Goal: Contribute content: Contribute content

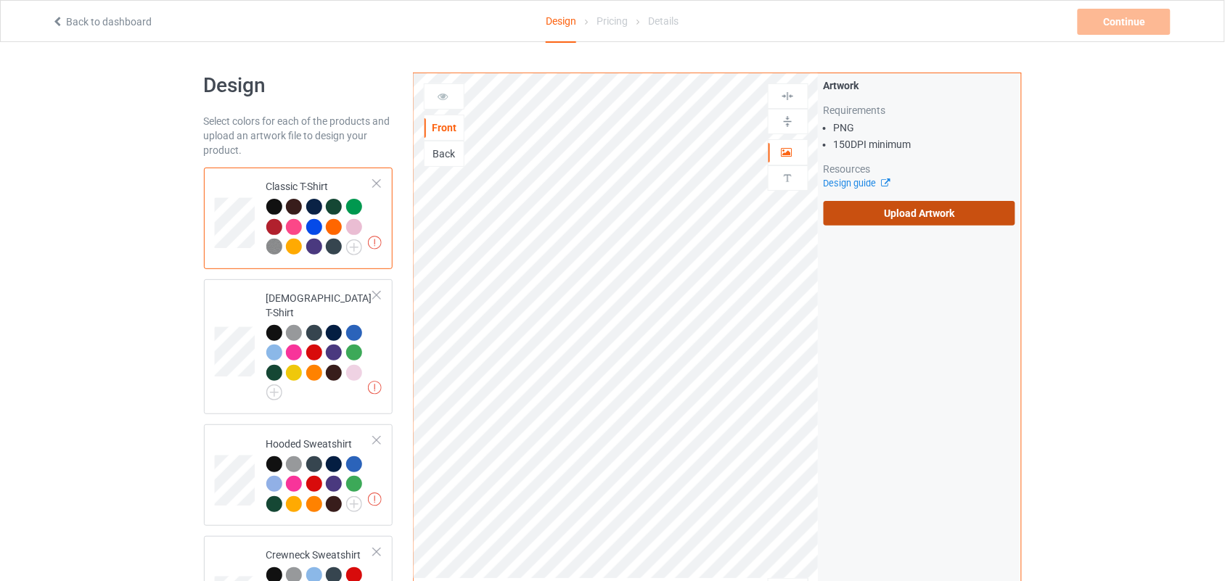
click at [949, 216] on label "Upload Artwork" at bounding box center [920, 213] width 192 height 25
click at [0, 0] on input "Upload Artwork" at bounding box center [0, 0] width 0 height 0
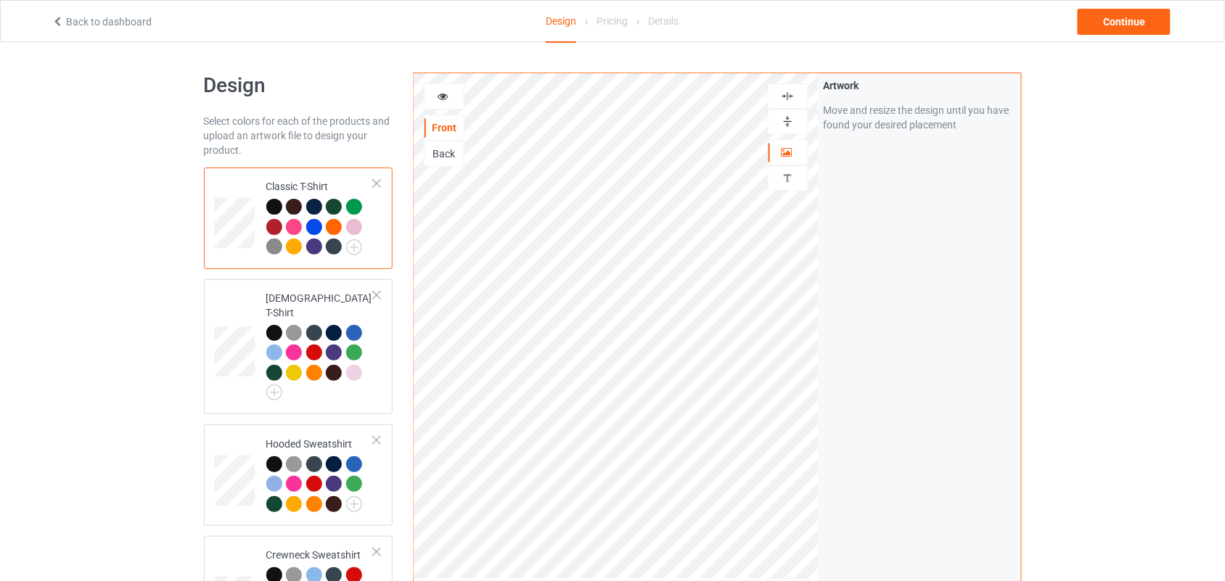
click at [433, 109] on div at bounding box center [444, 96] width 41 height 26
click at [448, 88] on div at bounding box center [444, 96] width 41 height 26
click at [440, 94] on icon at bounding box center [443, 94] width 12 height 10
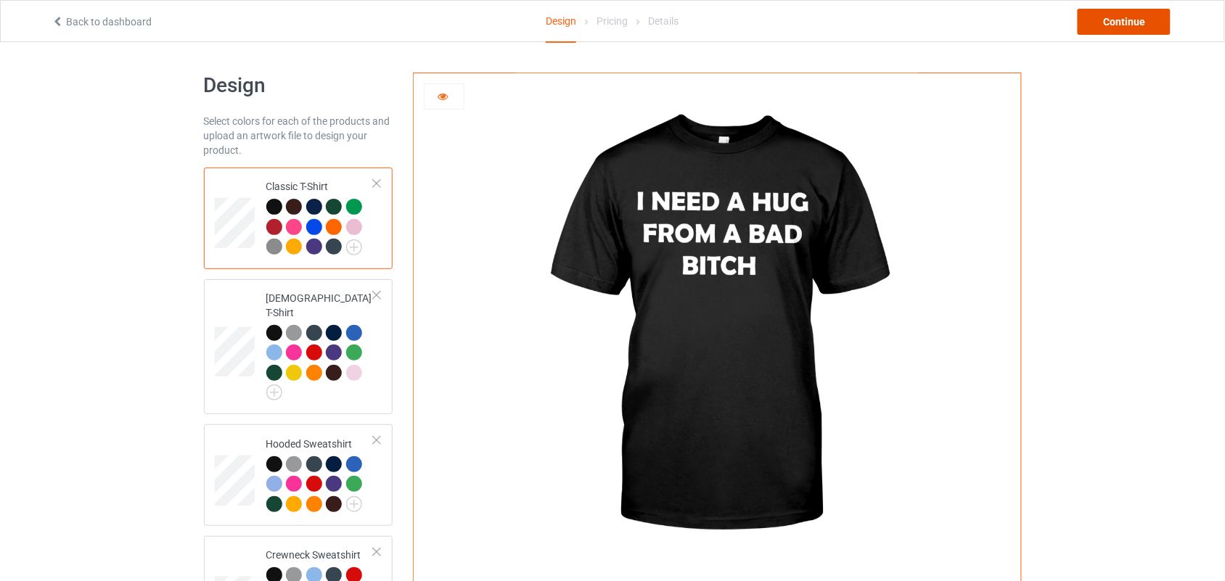
click at [1119, 29] on div "Continue" at bounding box center [1124, 22] width 93 height 26
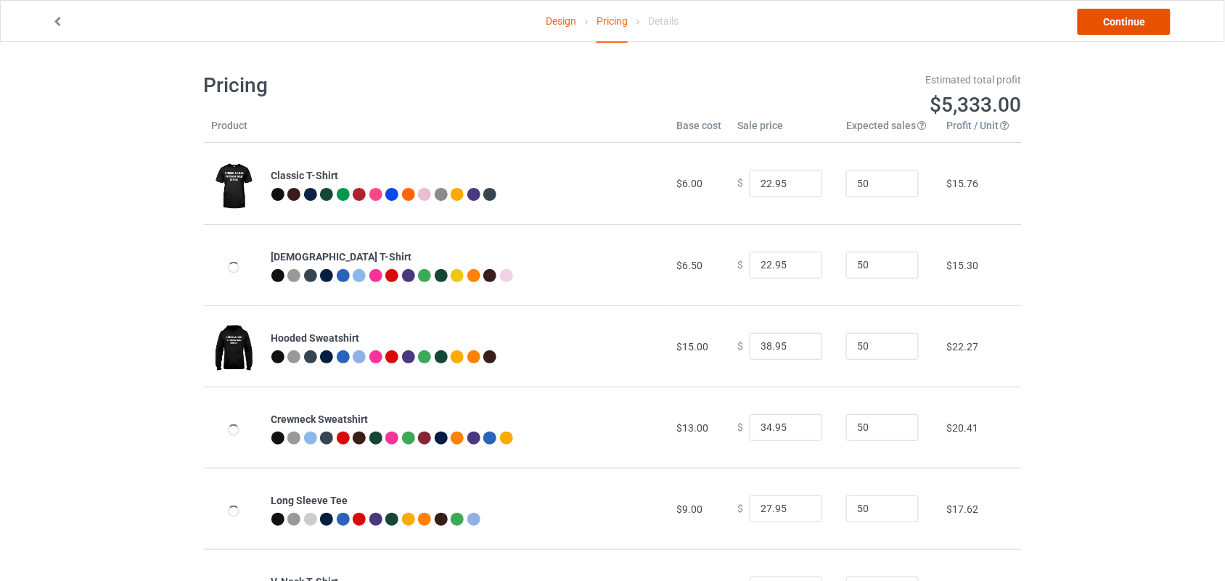
click at [1118, 22] on link "Continue" at bounding box center [1124, 22] width 93 height 26
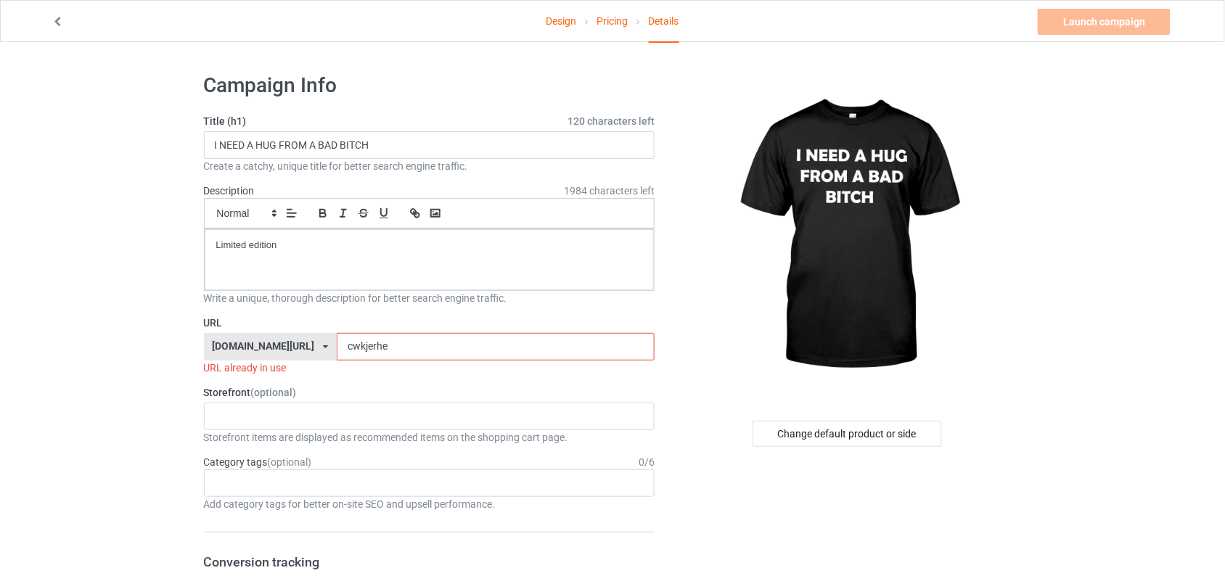
click at [356, 349] on input "cwkjerhe" at bounding box center [496, 347] width 318 height 28
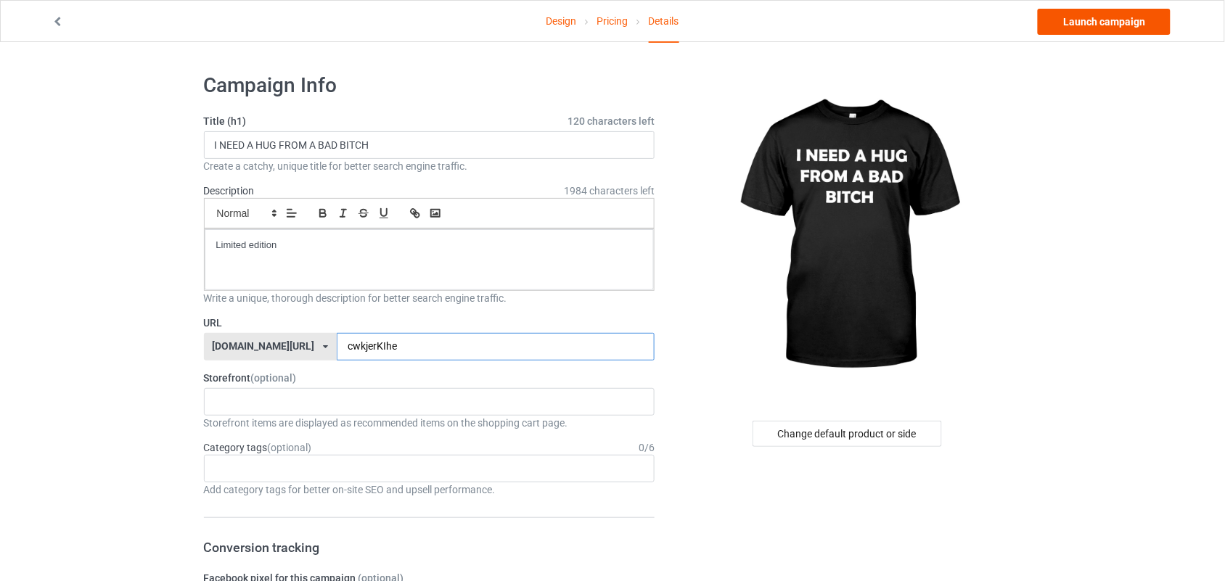
type input "cwkjerKIhe"
click at [1118, 18] on link "Launch campaign" at bounding box center [1104, 22] width 133 height 26
